Goal: Download file/media

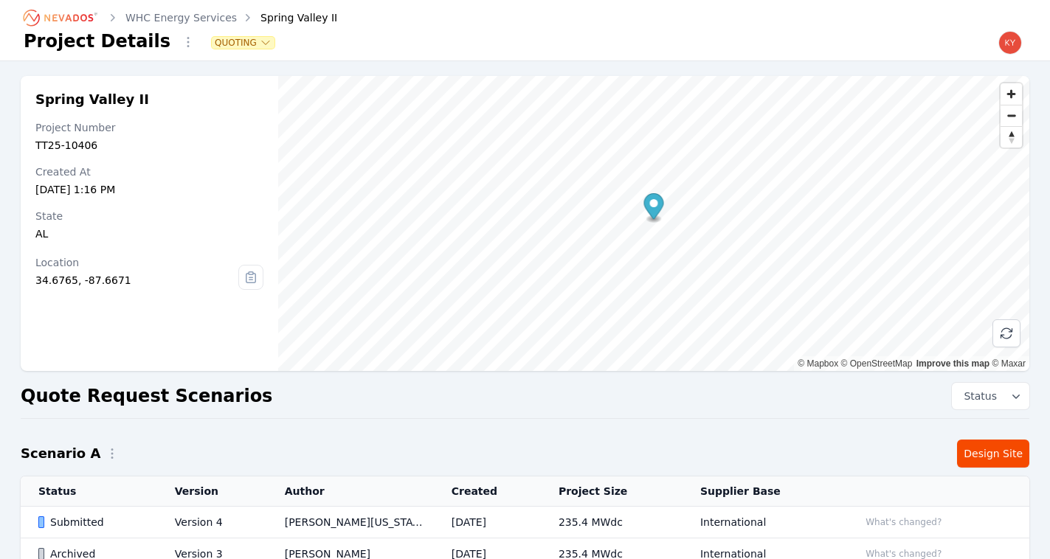
scroll to position [46, 0]
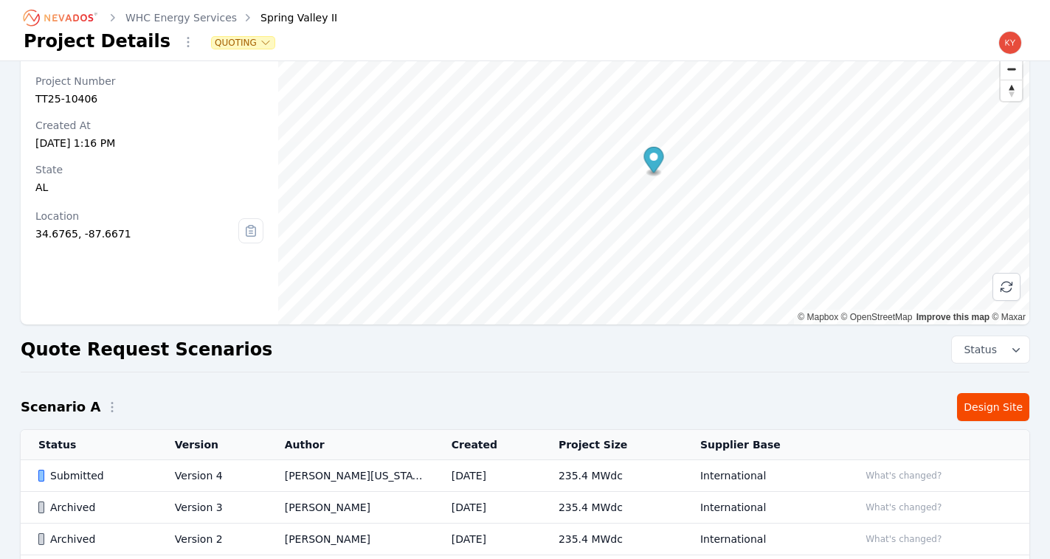
click at [60, 16] on icon "Breadcrumb" at bounding box center [68, 17] width 49 height 7
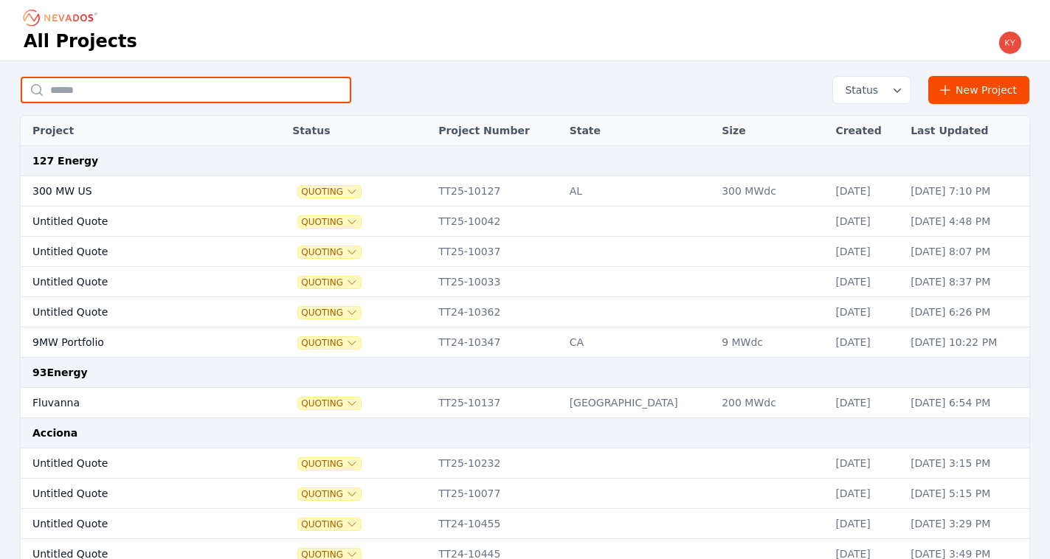
click at [204, 83] on input "text" at bounding box center [186, 90] width 331 height 27
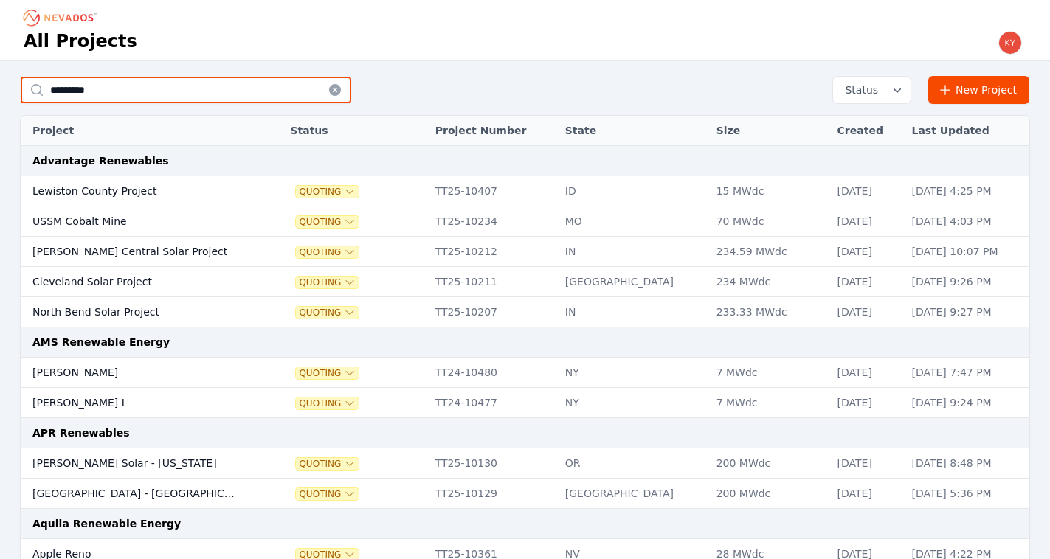
type input "*********"
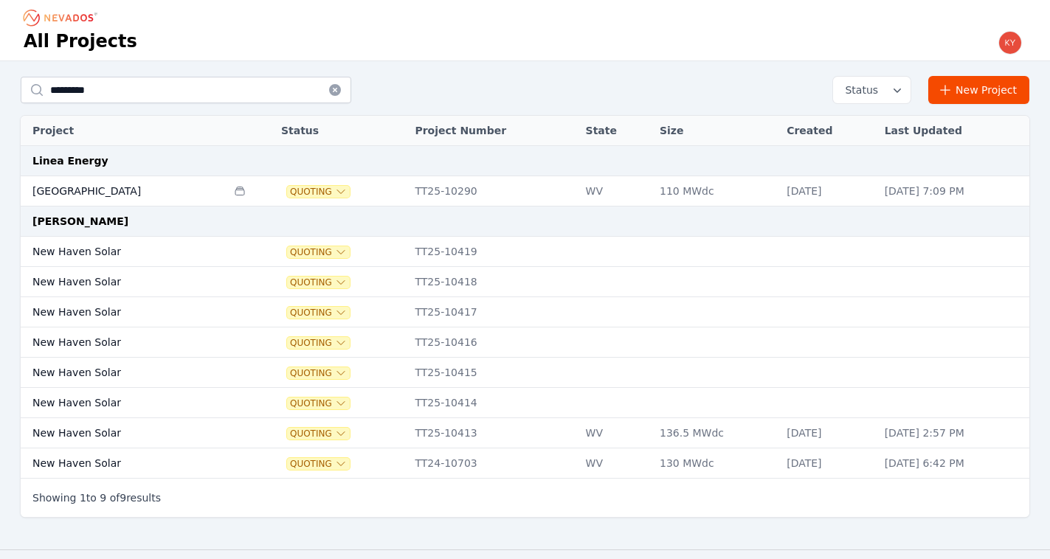
click at [145, 189] on td "New Haven" at bounding box center [124, 191] width 206 height 30
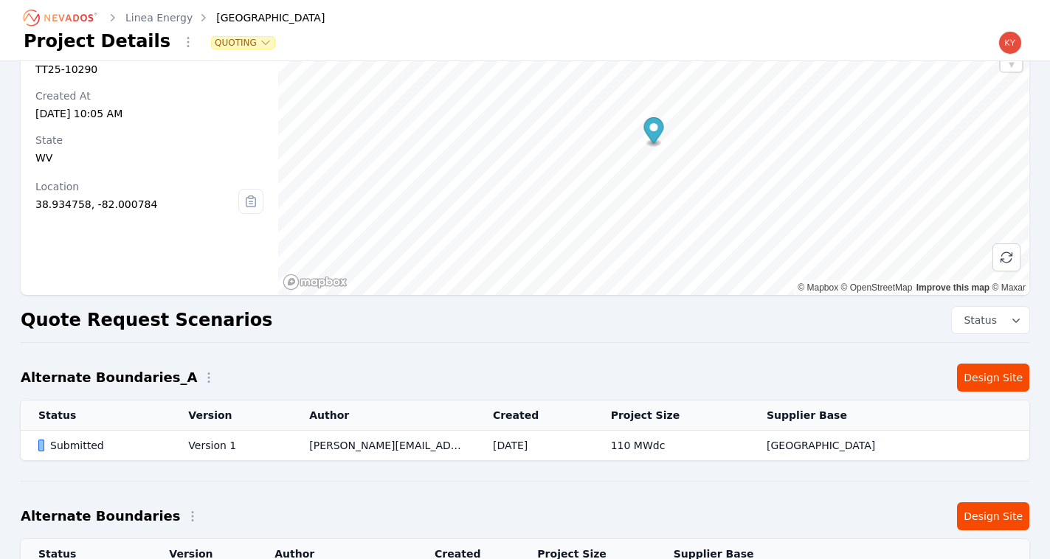
scroll to position [103, 0]
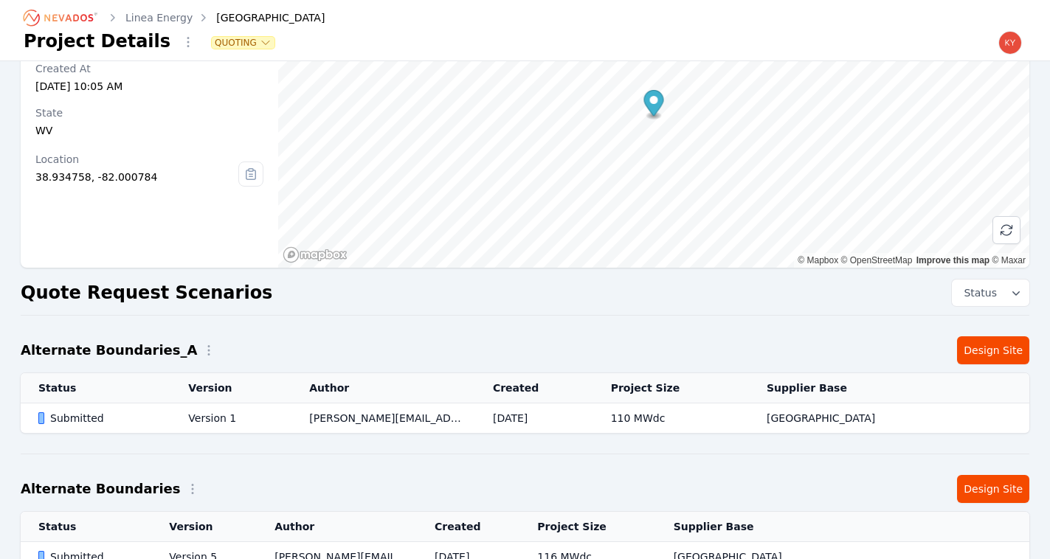
click at [227, 414] on td "Version 1" at bounding box center [230, 419] width 121 height 30
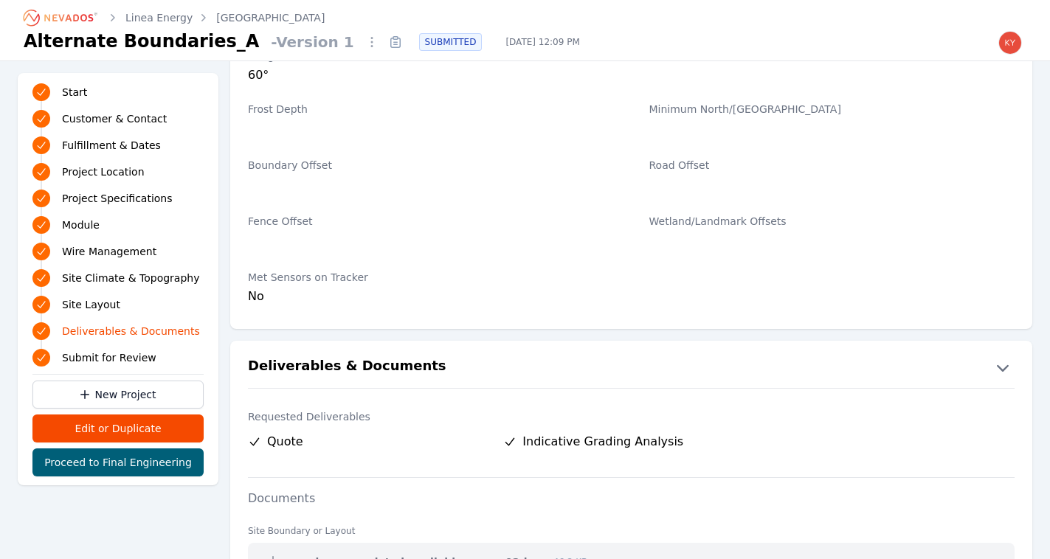
scroll to position [3129, 0]
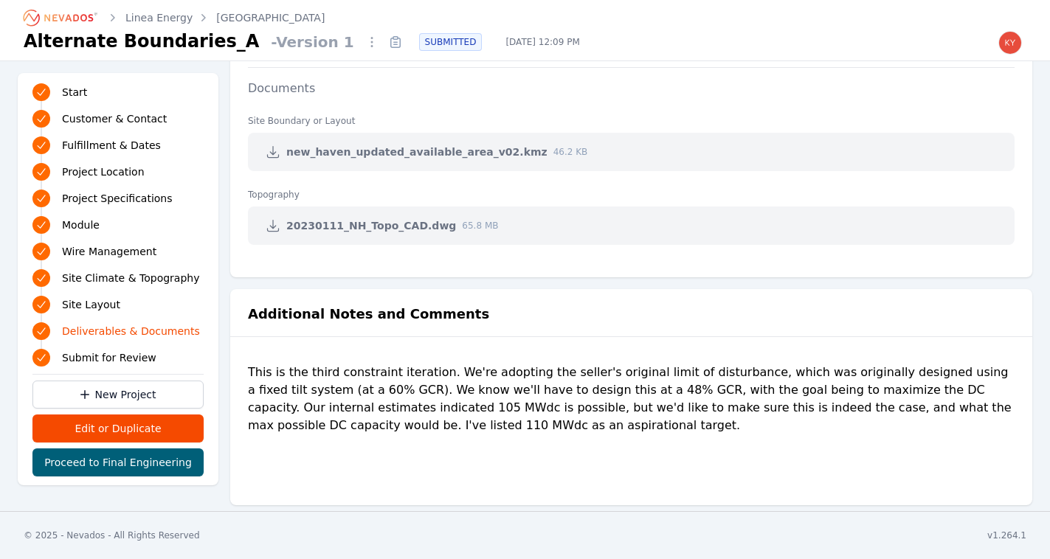
click at [270, 148] on icon at bounding box center [273, 152] width 15 height 15
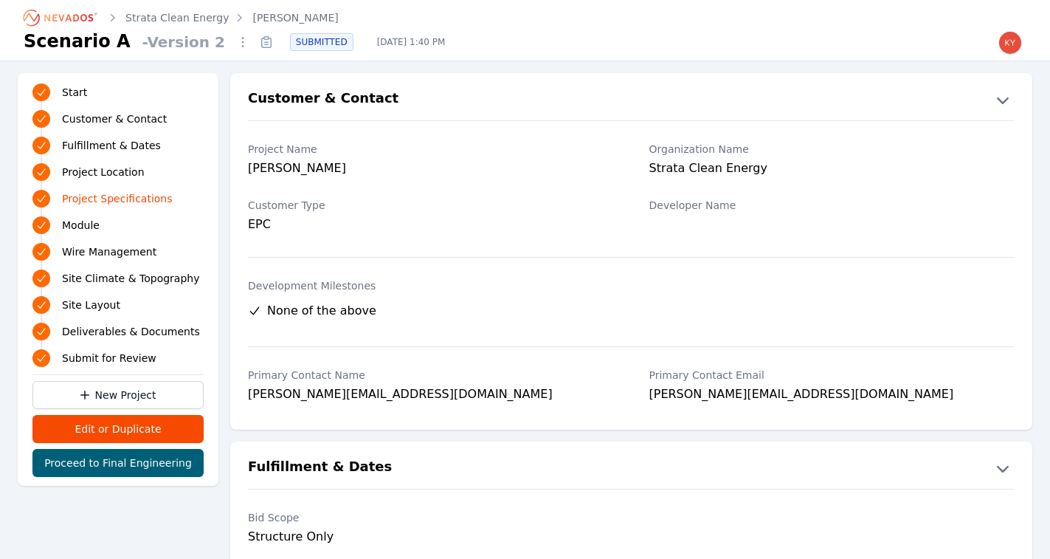
scroll to position [1542, 0]
